Goal: Book appointment/travel/reservation

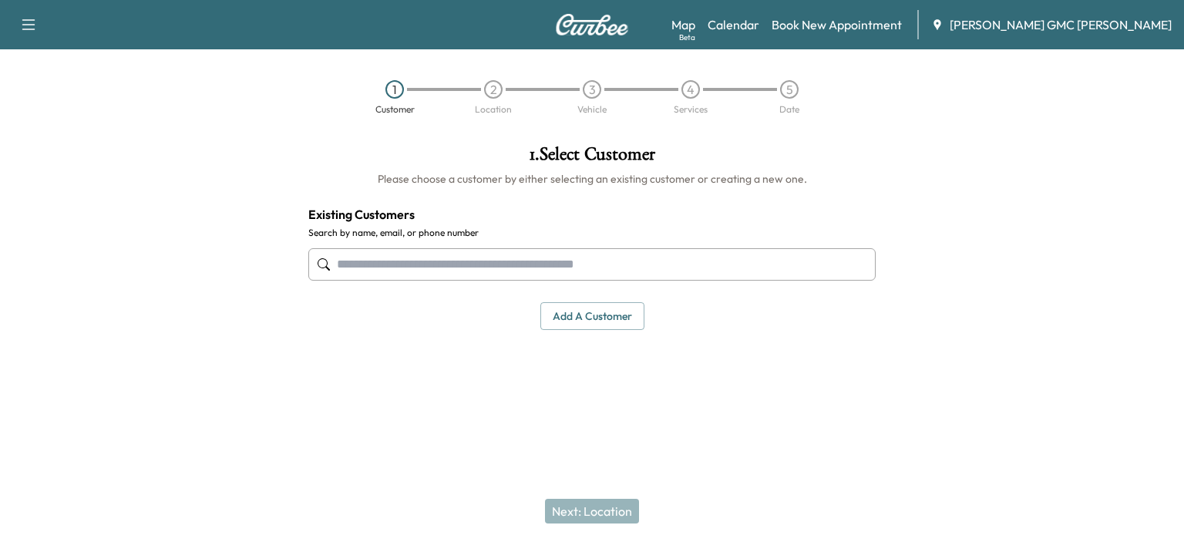
click at [609, 26] on img at bounding box center [592, 25] width 74 height 22
click at [17, 25] on button "button" at bounding box center [28, 24] width 32 height 25
click at [37, 32] on button "button" at bounding box center [28, 24] width 32 height 25
click at [382, 160] on h1 "1 . Select Customer" at bounding box center [591, 158] width 567 height 26
click at [496, 92] on div "2" at bounding box center [493, 89] width 19 height 19
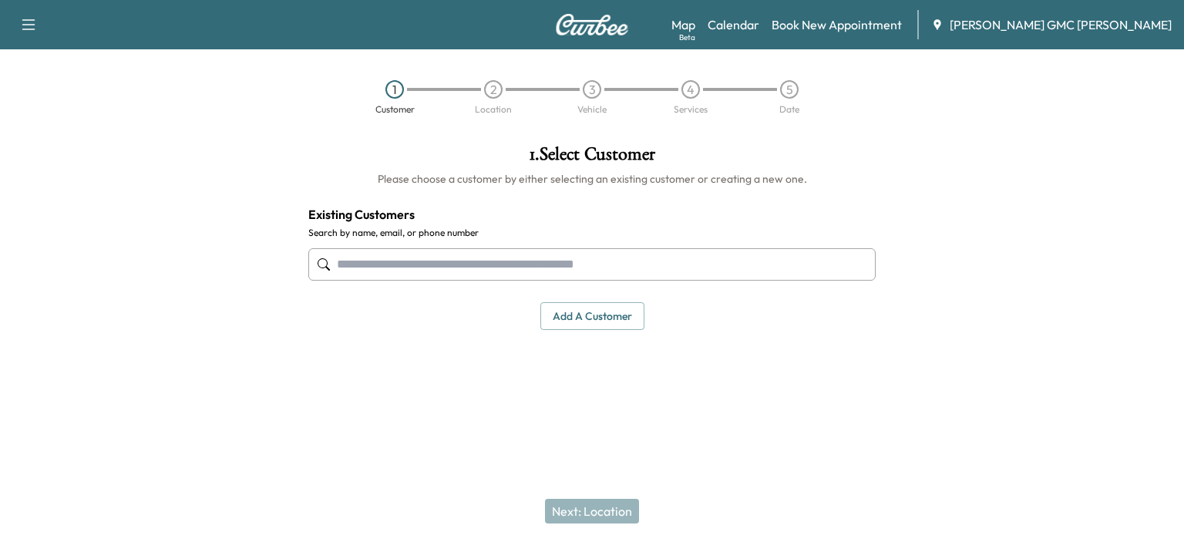
click at [517, 256] on input "text" at bounding box center [591, 264] width 567 height 32
click at [611, 503] on div "Next: Location" at bounding box center [592, 511] width 1184 height 62
click at [604, 512] on div "Next: Location" at bounding box center [592, 511] width 1184 height 62
click at [592, 255] on input "text" at bounding box center [591, 264] width 567 height 32
type input "******"
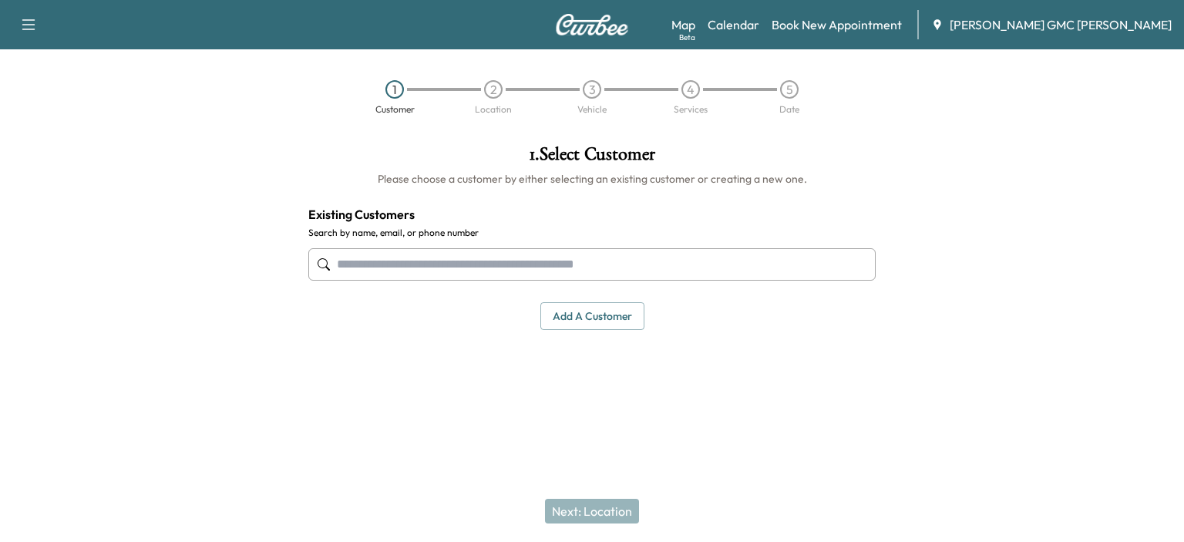
click at [609, 311] on button "Add a customer" at bounding box center [592, 316] width 104 height 29
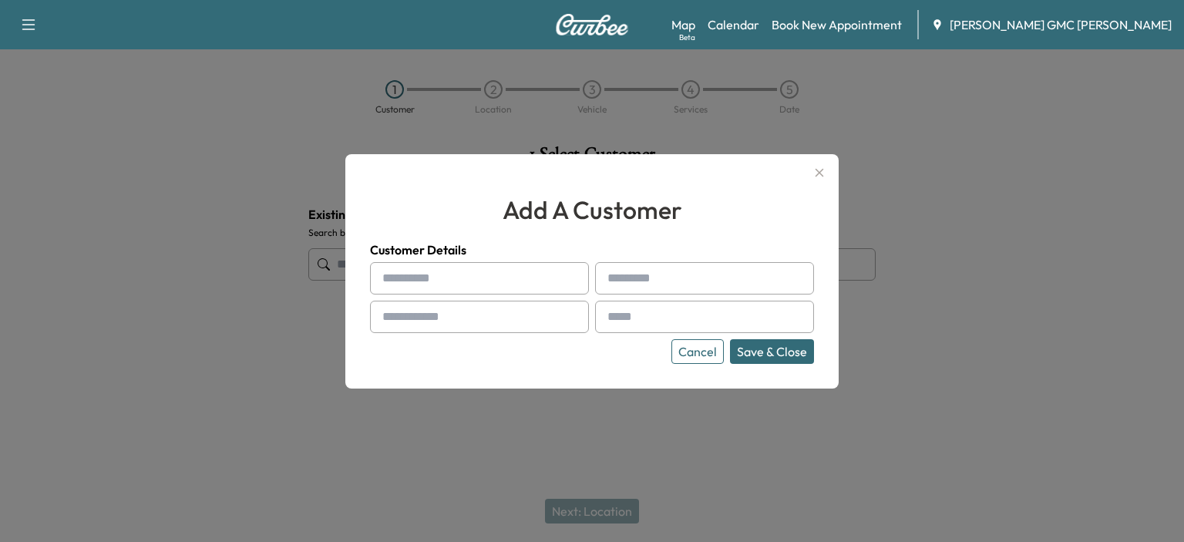
click at [817, 173] on icon "button" at bounding box center [819, 172] width 19 height 19
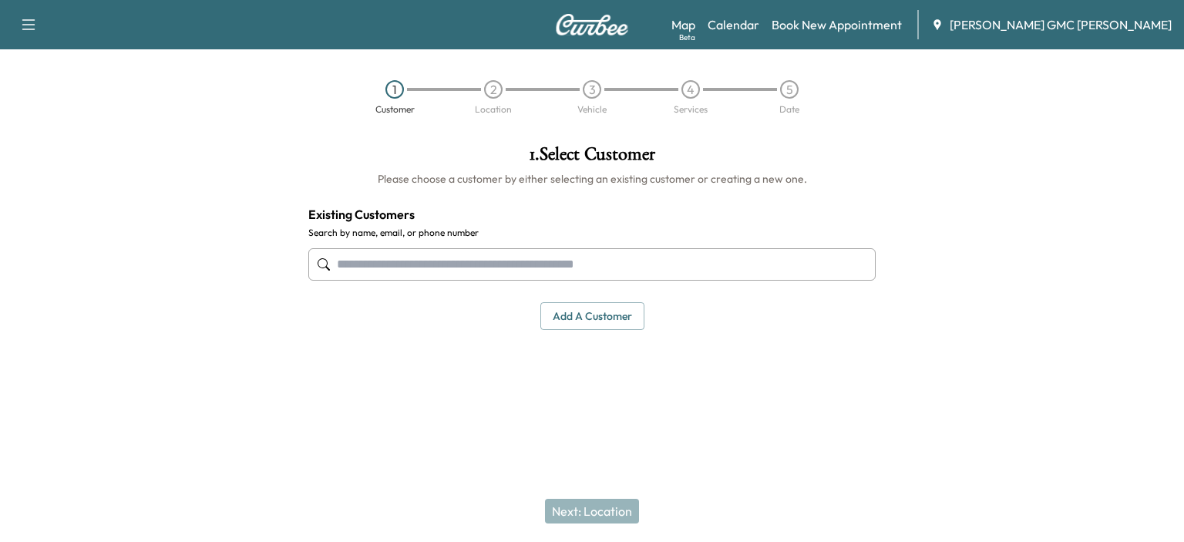
click at [620, 264] on input "text" at bounding box center [591, 264] width 567 height 32
click at [759, 25] on link "Calendar" at bounding box center [734, 24] width 52 height 19
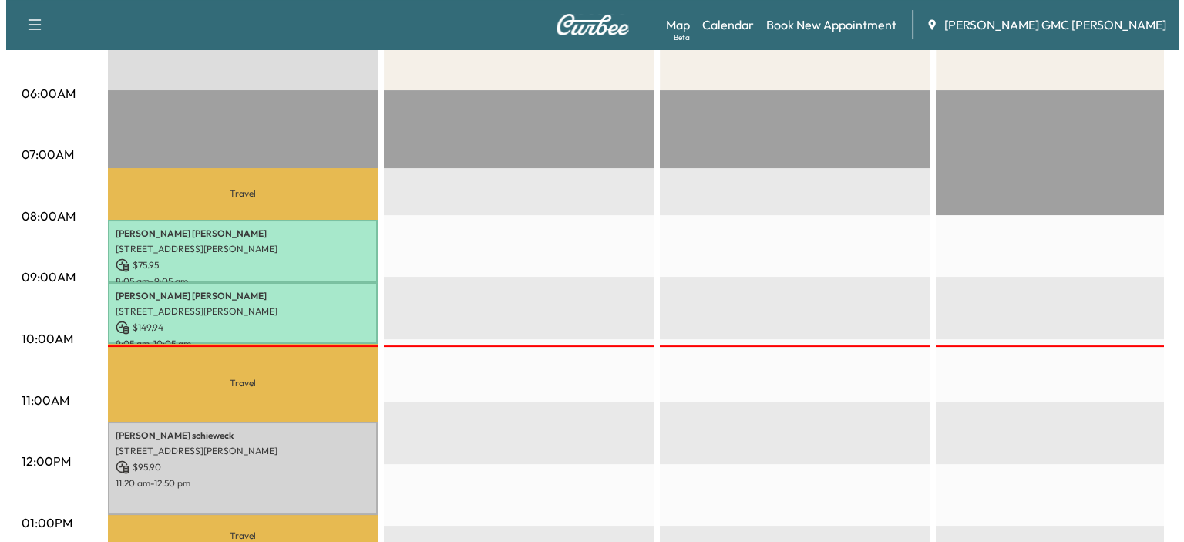
scroll to position [308, 0]
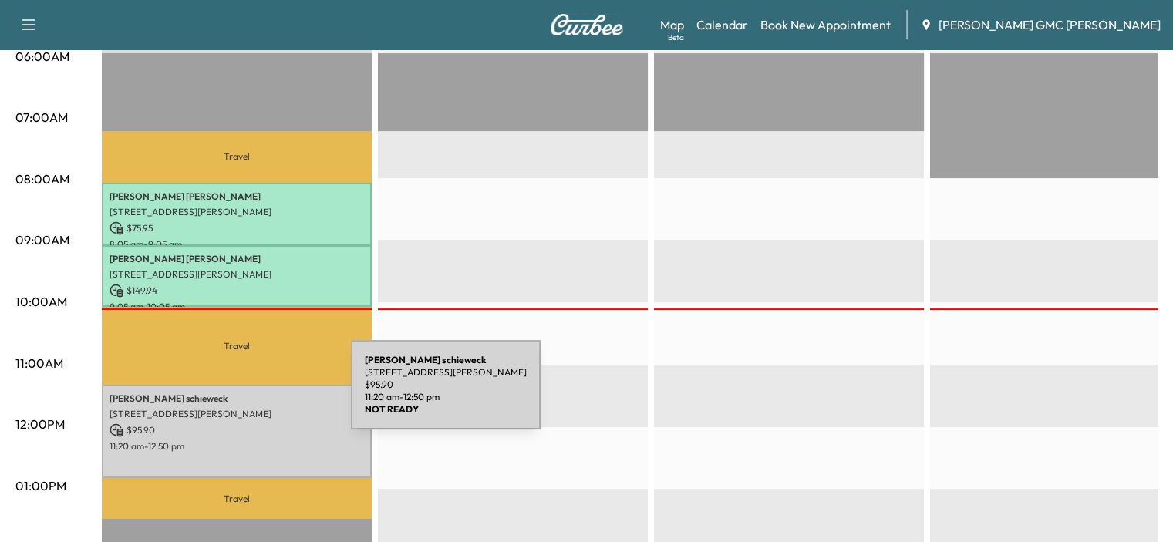
click at [235, 394] on p "brandon schieweck" at bounding box center [236, 398] width 254 height 12
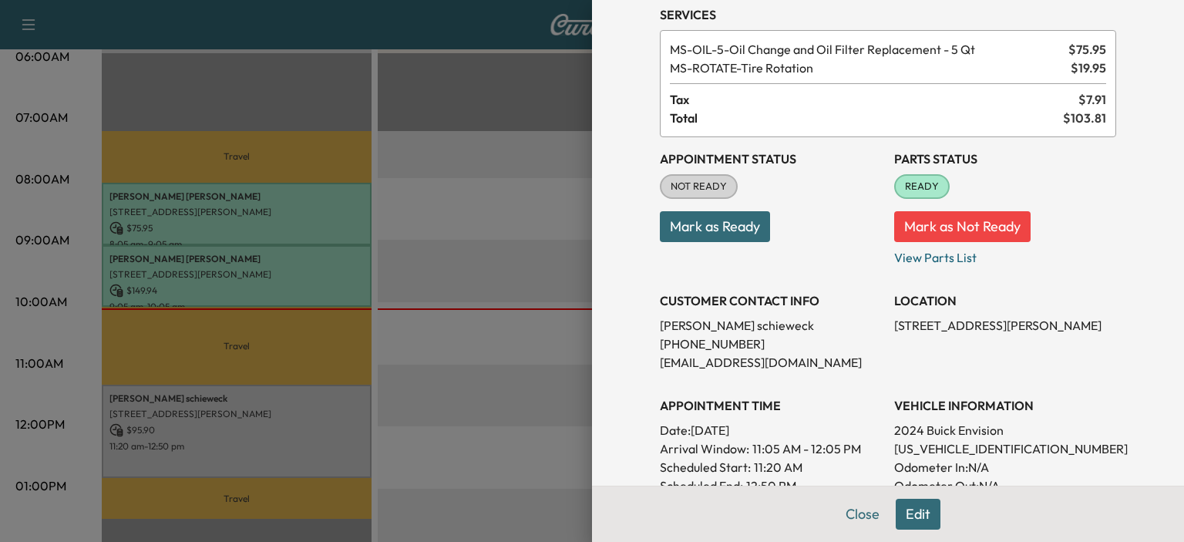
scroll to position [154, 0]
